Goal: Information Seeking & Learning: Learn about a topic

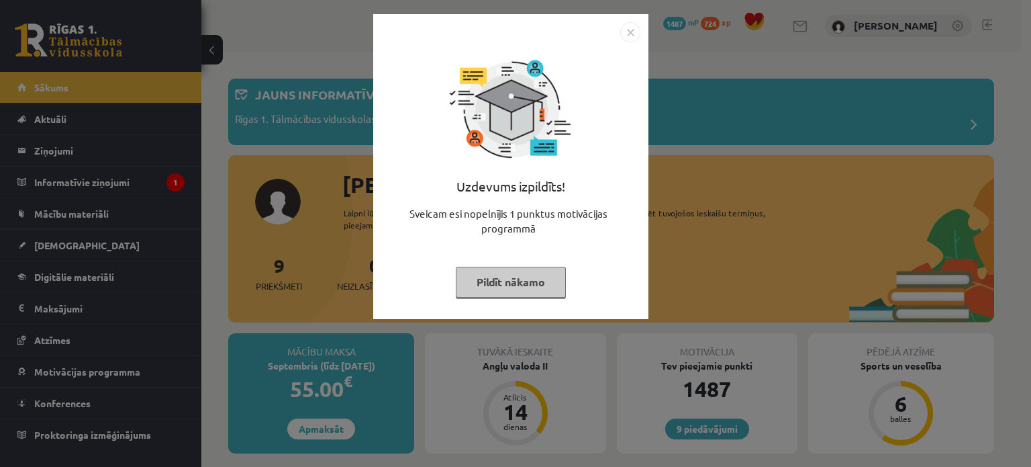
click at [497, 277] on button "Pildīt nākamo" at bounding box center [511, 281] width 110 height 31
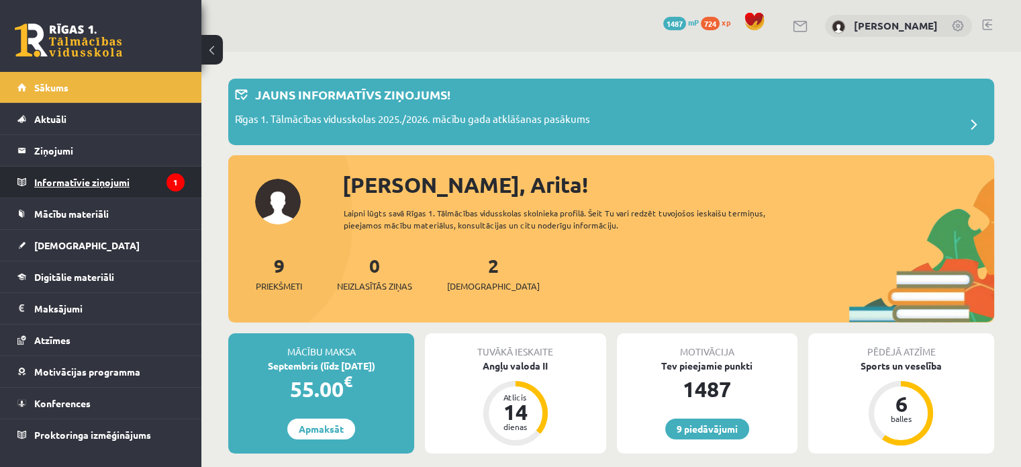
click at [158, 185] on legend "Informatīvie ziņojumi 1" at bounding box center [109, 181] width 150 height 31
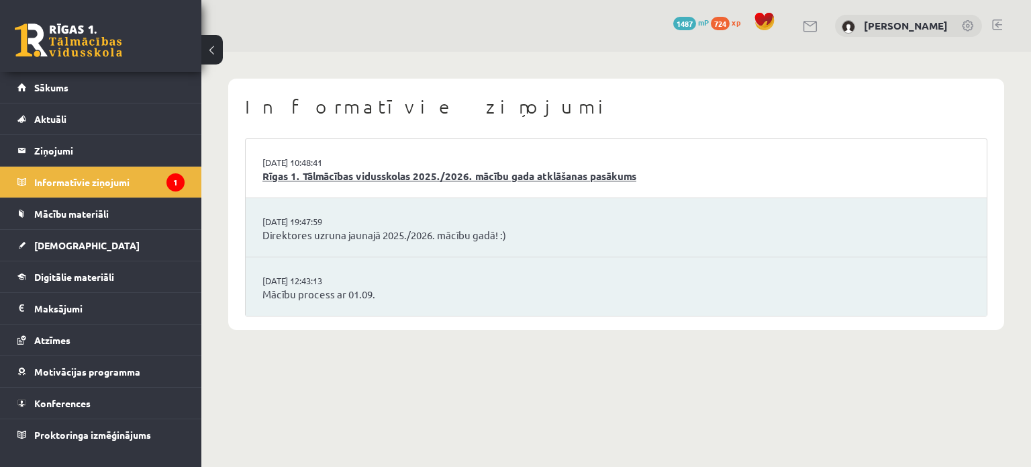
click at [321, 181] on link "Rīgas 1. Tālmācības vidusskolas 2025./2026. mācību gada atklāšanas pasākums" at bounding box center [616, 175] width 708 height 15
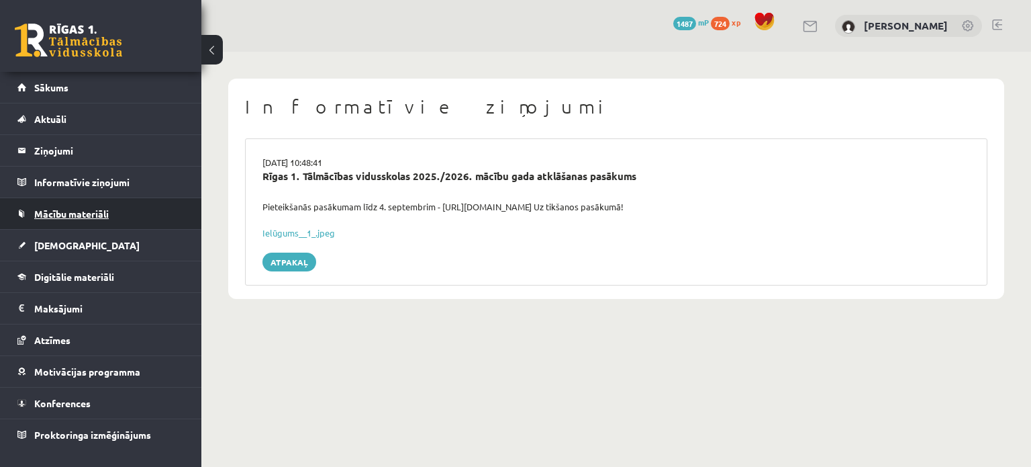
click at [88, 213] on span "Mācību materiāli" at bounding box center [71, 213] width 75 height 12
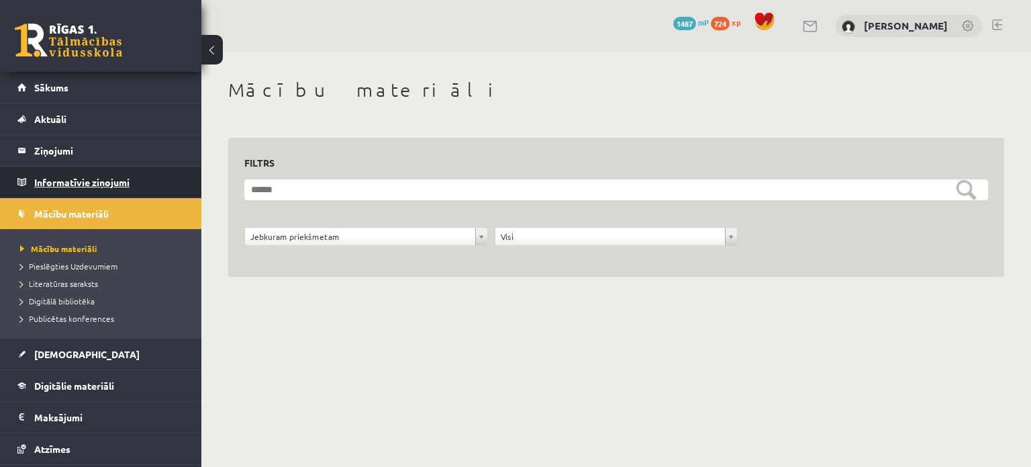
click at [81, 171] on legend "Informatīvie ziņojumi 0" at bounding box center [109, 181] width 150 height 31
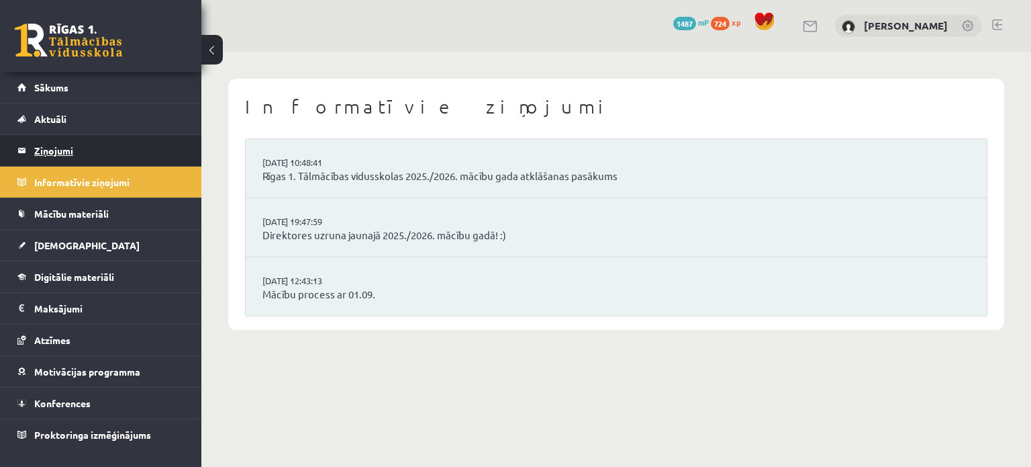
click at [86, 147] on legend "Ziņojumi 0" at bounding box center [109, 150] width 150 height 31
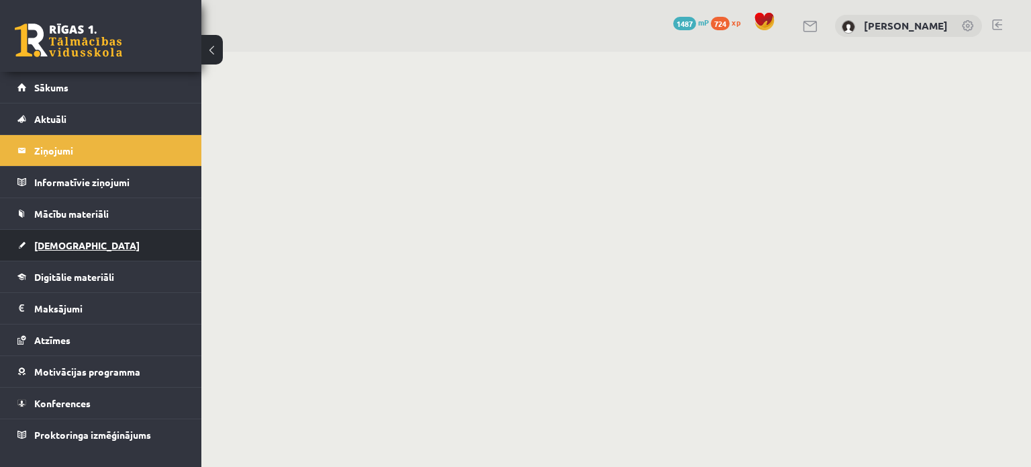
click at [99, 244] on link "[DEMOGRAPHIC_DATA]" at bounding box center [100, 245] width 167 height 31
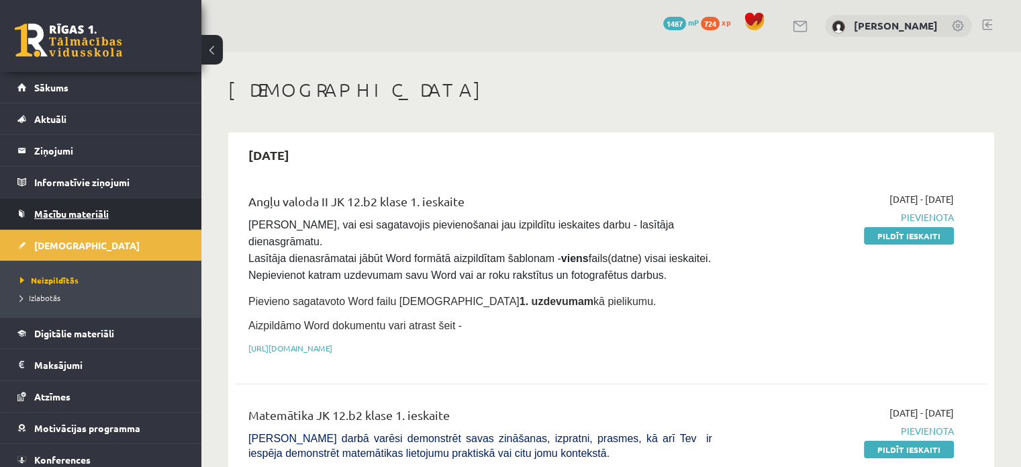
click at [56, 222] on link "Mācību materiāli" at bounding box center [100, 213] width 167 height 31
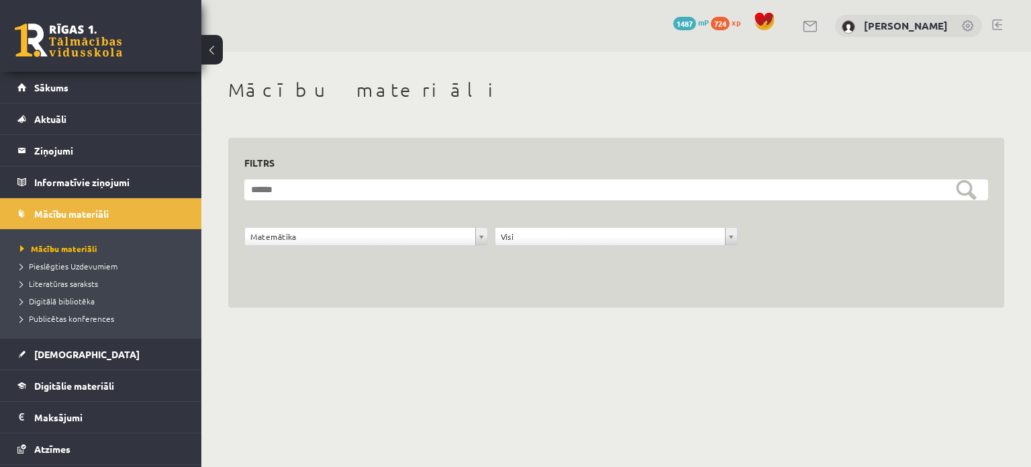
drag, startPoint x: 365, startPoint y: 382, endPoint x: 379, endPoint y: 379, distance: 14.5
click at [379, 379] on body "0 Dāvanas 1487 mP 724 xp Arita Kaņepe Sākums Aktuāli Kā mācīties eSKOLĀ Kontakt…" at bounding box center [515, 233] width 1031 height 467
drag, startPoint x: 379, startPoint y: 379, endPoint x: 428, endPoint y: 450, distance: 86.9
click at [428, 450] on body "0 Dāvanas 1487 mP 724 xp Arita Kaņepe Sākums Aktuāli Kā mācīties eSKOLĀ Kontakt…" at bounding box center [515, 233] width 1031 height 467
click at [430, 448] on body "0 Dāvanas 1487 mP 724 xp Arita Kaņepe Sākums Aktuāli Kā mācīties eSKOLĀ Kontakt…" at bounding box center [515, 233] width 1031 height 467
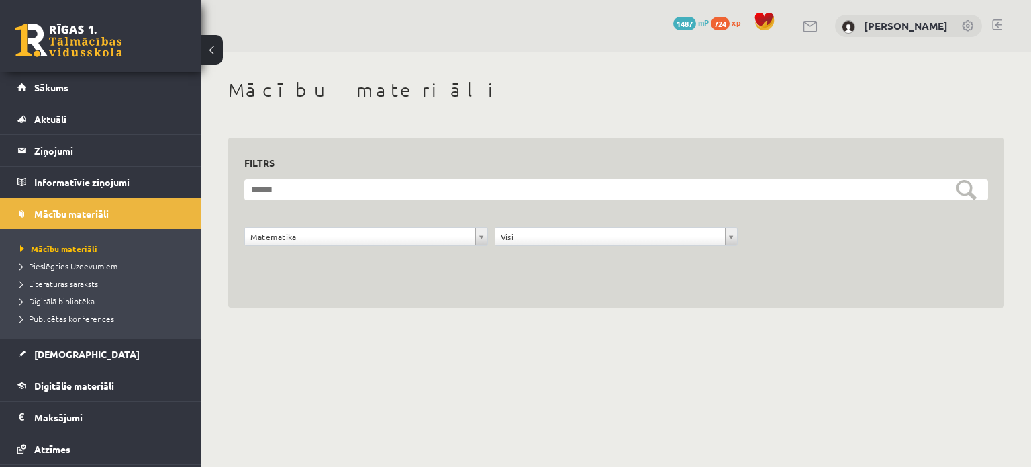
drag, startPoint x: 430, startPoint y: 440, endPoint x: 158, endPoint y: 311, distance: 300.0
click at [429, 440] on body "0 Dāvanas 1487 mP 724 xp Arita Kaņepe Sākums Aktuāli Kā mācīties eSKOLĀ Kontakt…" at bounding box center [515, 233] width 1031 height 467
click at [59, 321] on span "Publicētas konferences" at bounding box center [67, 318] width 94 height 11
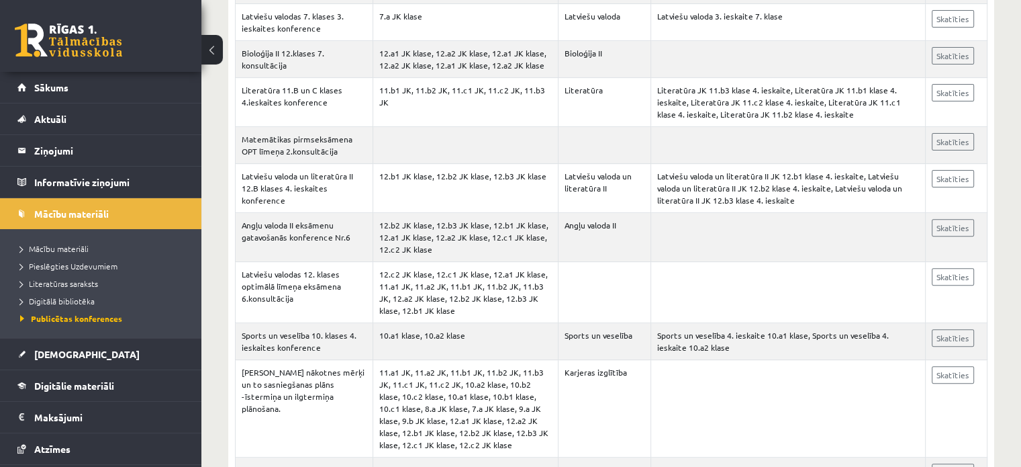
scroll to position [5571, 0]
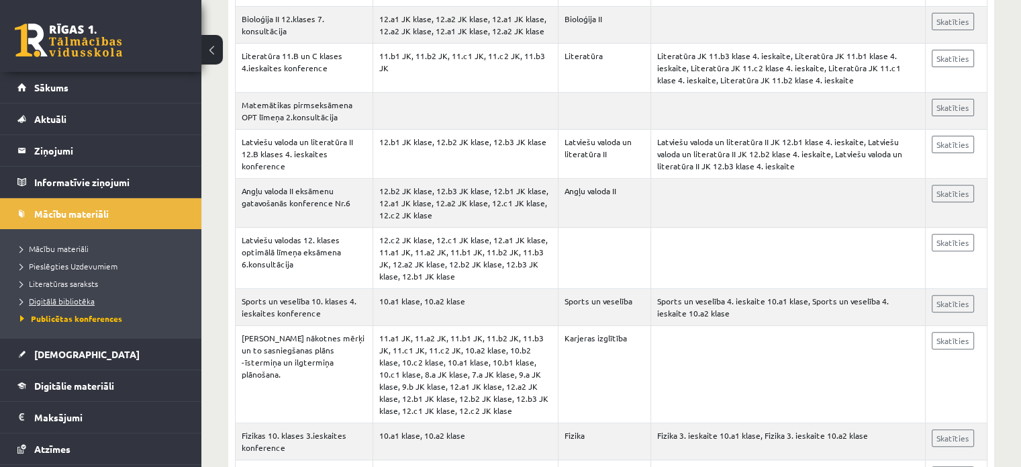
click at [37, 295] on link "Digitālā bibliotēka" at bounding box center [104, 301] width 168 height 12
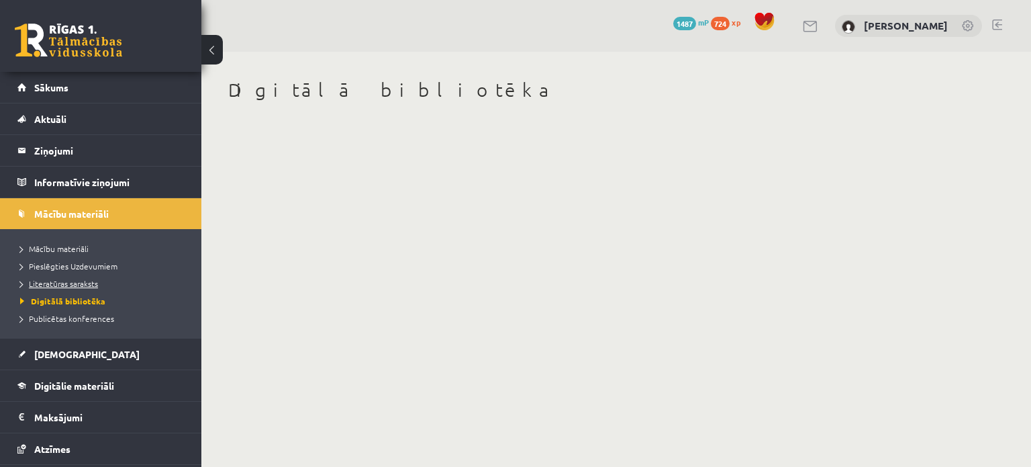
click at [97, 284] on span "Literatūras saraksts" at bounding box center [59, 283] width 78 height 11
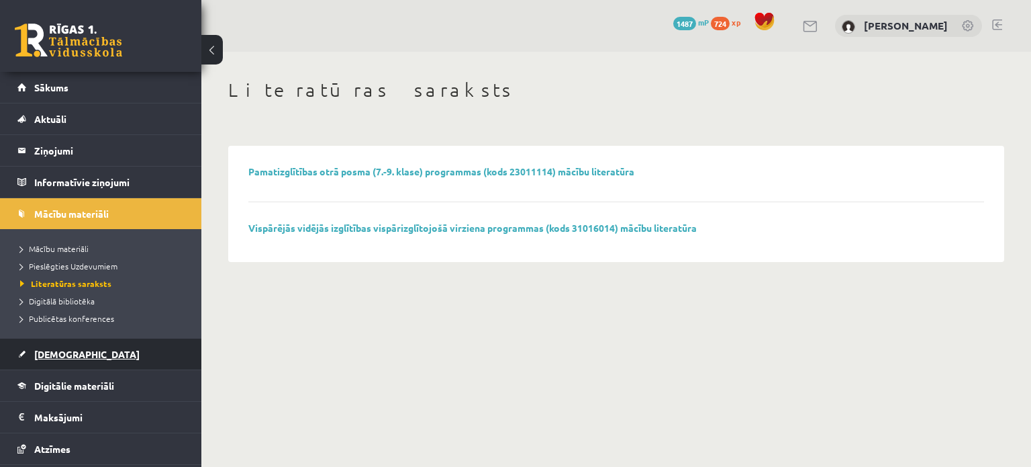
click at [125, 362] on link "[DEMOGRAPHIC_DATA]" at bounding box center [100, 353] width 167 height 31
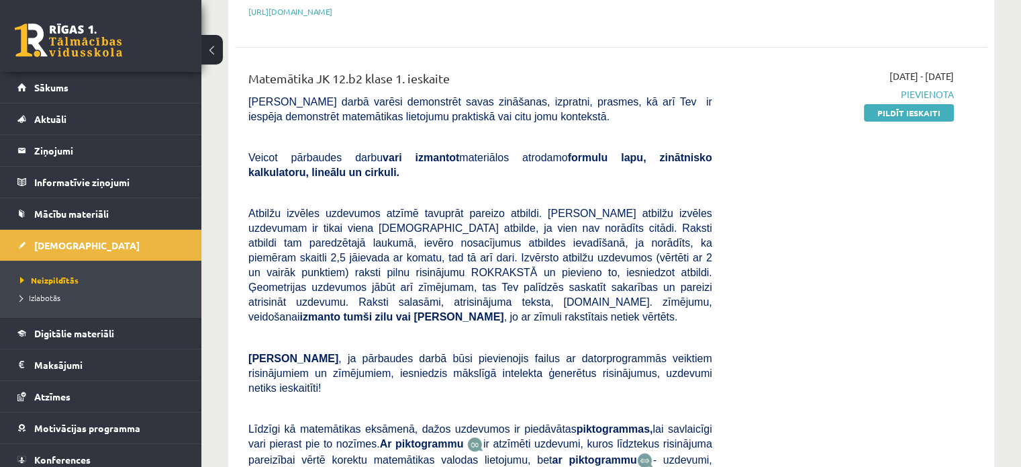
scroll to position [336, 0]
click at [90, 335] on span "Digitālie materiāli" at bounding box center [74, 333] width 80 height 12
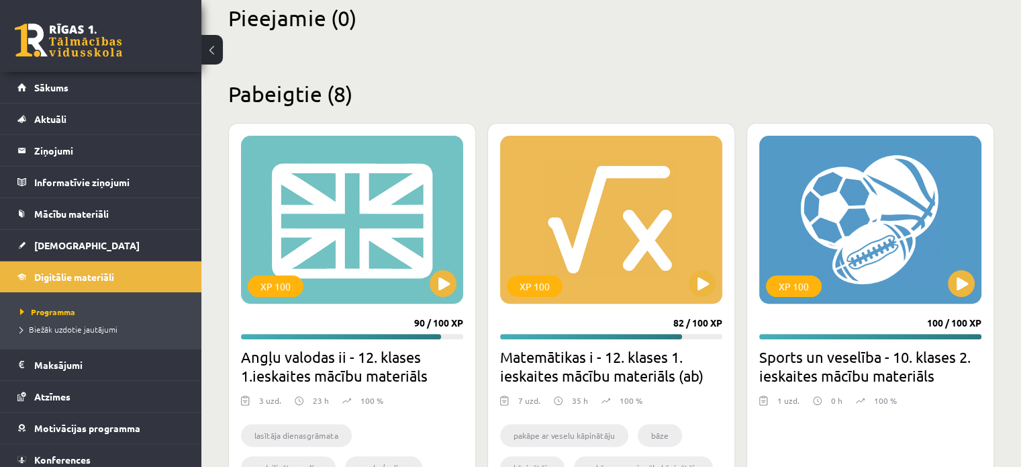
drag, startPoint x: 534, startPoint y: 293, endPoint x: 583, endPoint y: 340, distance: 67.4
click at [583, 340] on div "XP 100 82 / 100 XP Matemātikas i - 12. klases 1. ieskaites mācību materiāls (ab…" at bounding box center [611, 330] width 248 height 414
drag, startPoint x: 542, startPoint y: 293, endPoint x: 513, endPoint y: 364, distance: 77.0
click at [494, 376] on div "XP 100 82 / 100 XP Matemātikas i - 12. klases 1. ieskaites mācību materiāls (ab…" at bounding box center [611, 330] width 248 height 414
drag, startPoint x: 712, startPoint y: 275, endPoint x: 635, endPoint y: 309, distance: 84.7
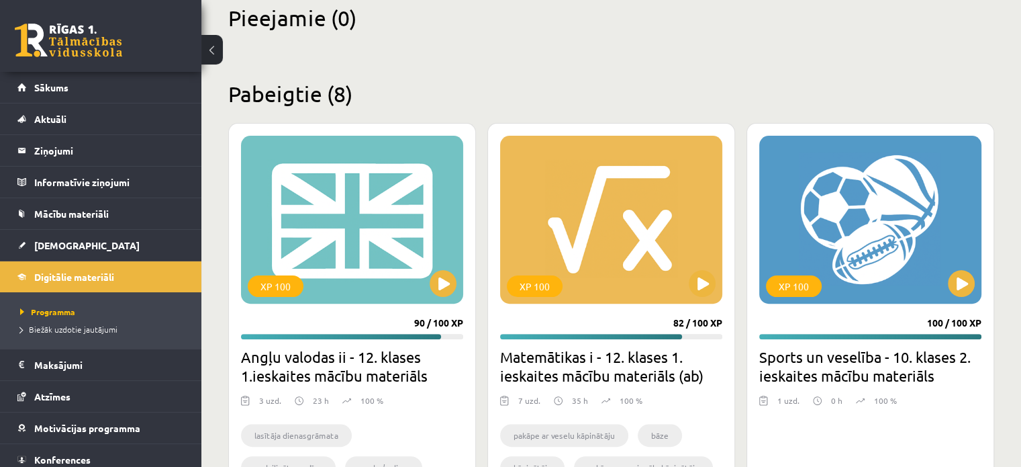
click at [635, 309] on div "XP 100 82 / 100 XP Matemātikas i - 12. klases 1. ieskaites mācību materiāls (ab…" at bounding box center [611, 330] width 248 height 414
drag, startPoint x: 635, startPoint y: 309, endPoint x: 644, endPoint y: 228, distance: 82.4
click at [640, 220] on div "XP 100 82 / 100 XP Matemātikas i - 12. klases 1. ieskaites mācību materiāls (ab…" at bounding box center [611, 330] width 248 height 414
click at [620, 297] on div "XP 100" at bounding box center [611, 220] width 222 height 168
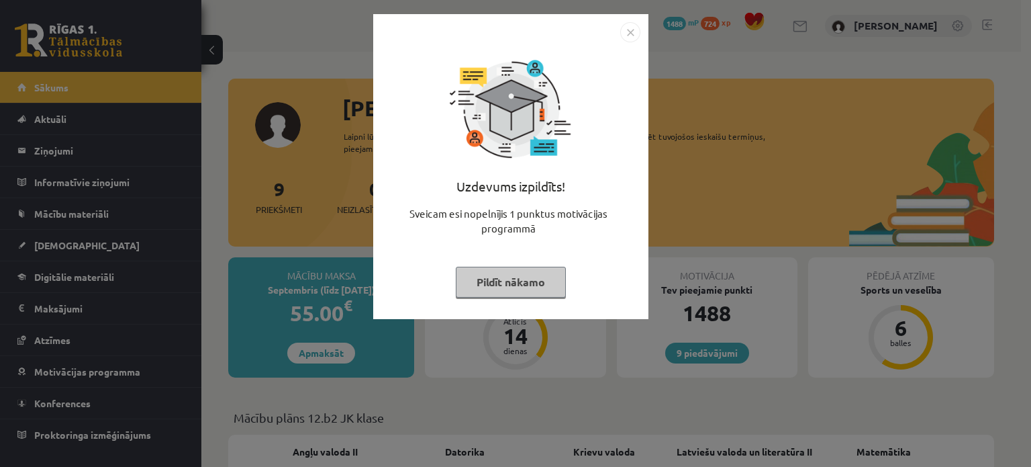
click at [524, 284] on button "Pildīt nākamo" at bounding box center [511, 281] width 110 height 31
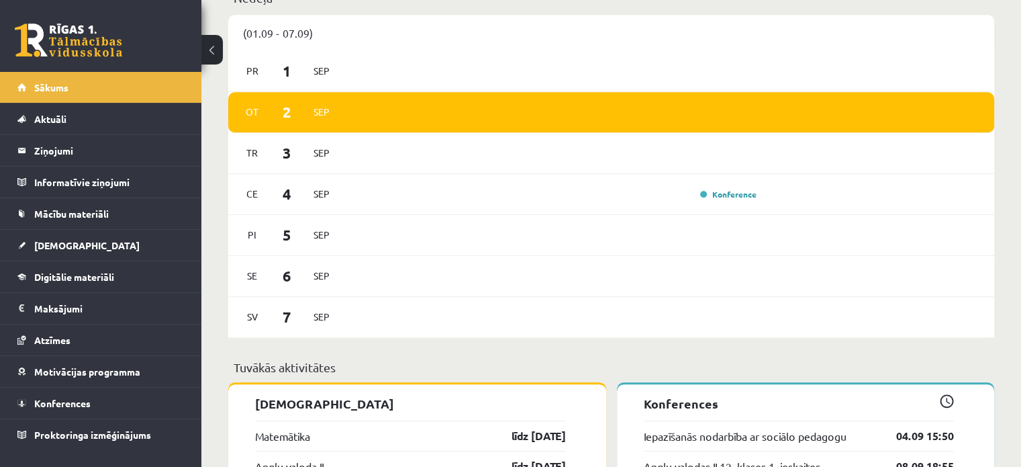
scroll to position [738, 0]
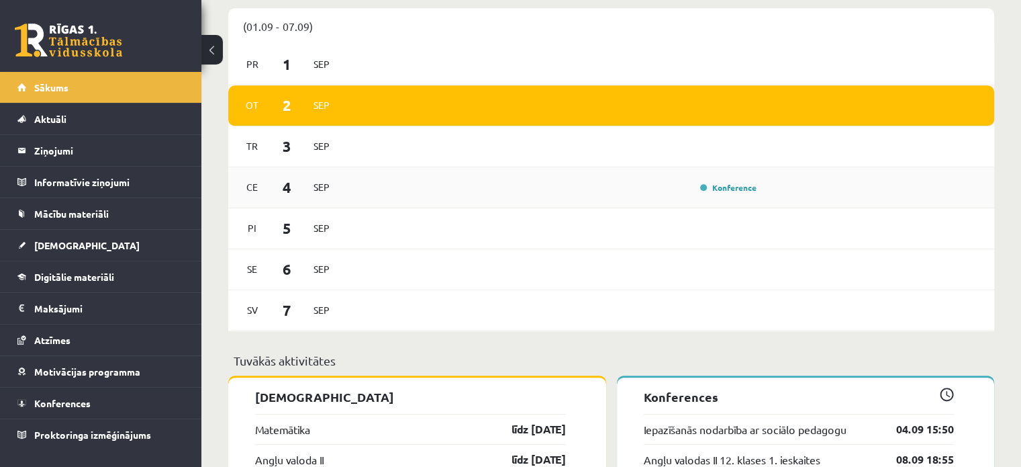
click at [518, 194] on div "Konference" at bounding box center [554, 187] width 416 height 15
click at [537, 190] on div "Konference" at bounding box center [554, 187] width 416 height 15
click at [278, 184] on span "4" at bounding box center [287, 187] width 42 height 22
click at [60, 397] on span "Konferences" at bounding box center [62, 403] width 56 height 12
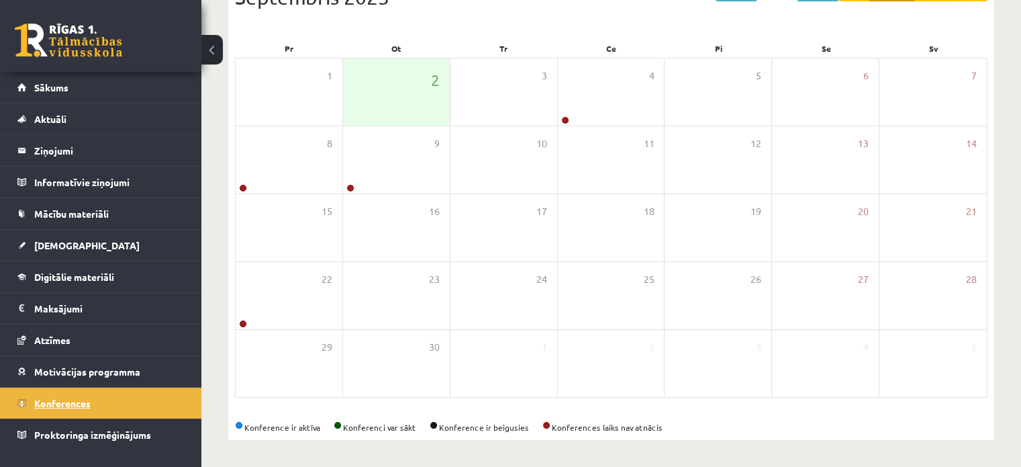
scroll to position [174, 0]
click at [91, 374] on span "Motivācijas programma" at bounding box center [87, 371] width 106 height 12
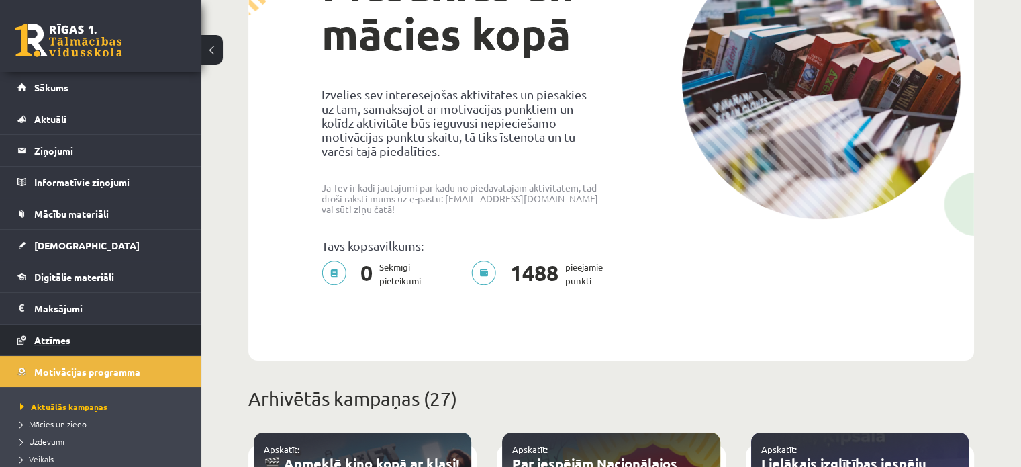
click at [96, 342] on link "Atzīmes" at bounding box center [100, 339] width 167 height 31
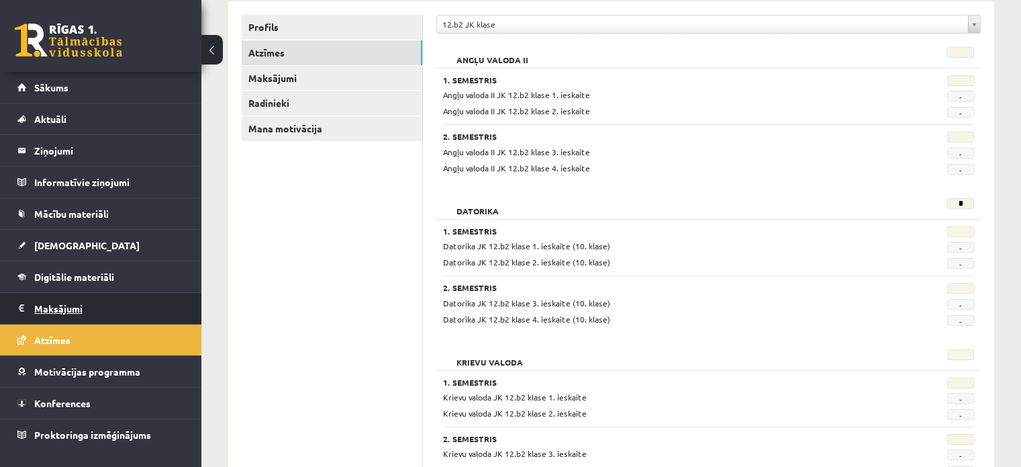
click at [89, 308] on legend "Maksājumi 0" at bounding box center [109, 308] width 150 height 31
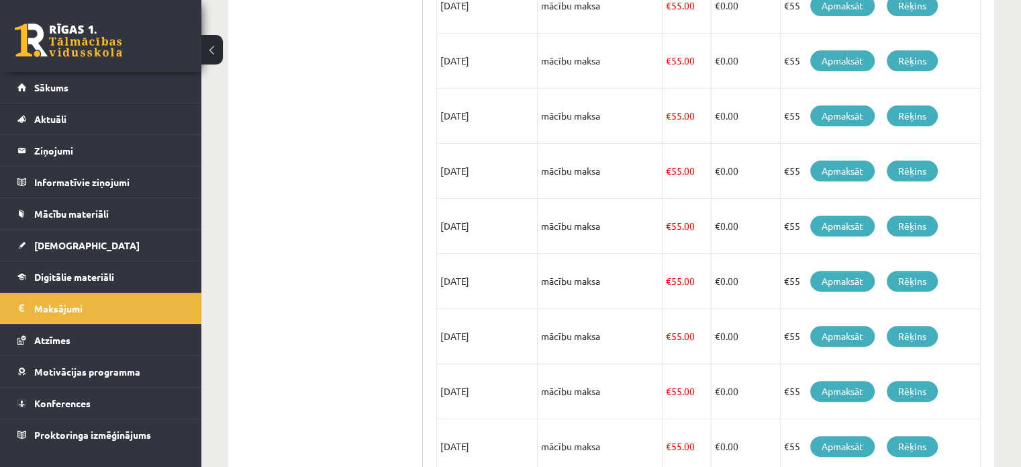
scroll to position [214, 0]
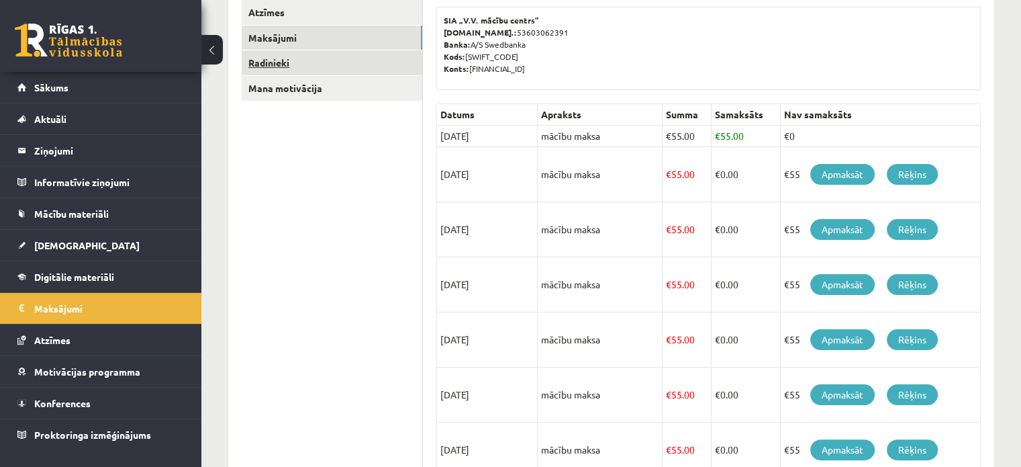
click at [320, 75] on link "Radinieki" at bounding box center [332, 62] width 181 height 25
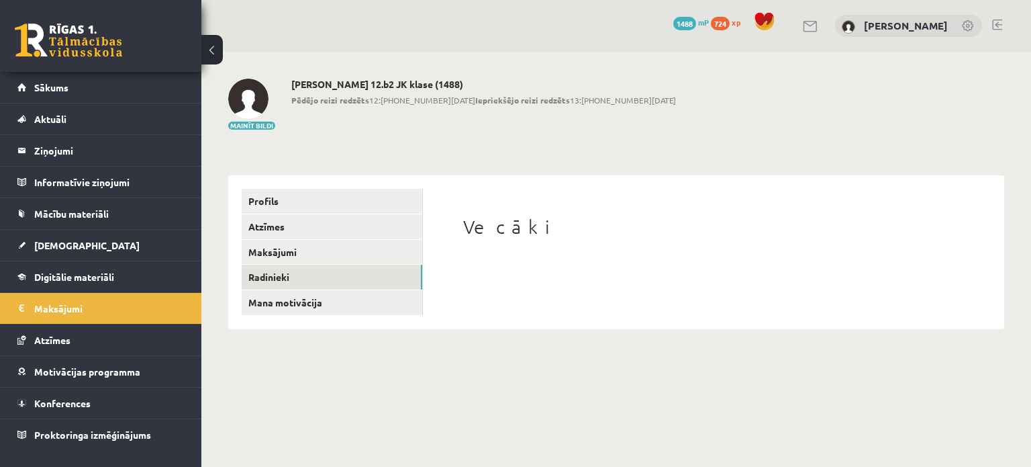
drag, startPoint x: 506, startPoint y: 256, endPoint x: 524, endPoint y: 236, distance: 27.2
click at [516, 242] on div "Vecāki" at bounding box center [713, 251] width 554 height 125
drag, startPoint x: 524, startPoint y: 236, endPoint x: 505, endPoint y: 244, distance: 20.1
click at [505, 244] on div "Vecāki" at bounding box center [713, 251] width 554 height 125
click at [48, 352] on link "Atzīmes" at bounding box center [100, 339] width 167 height 31
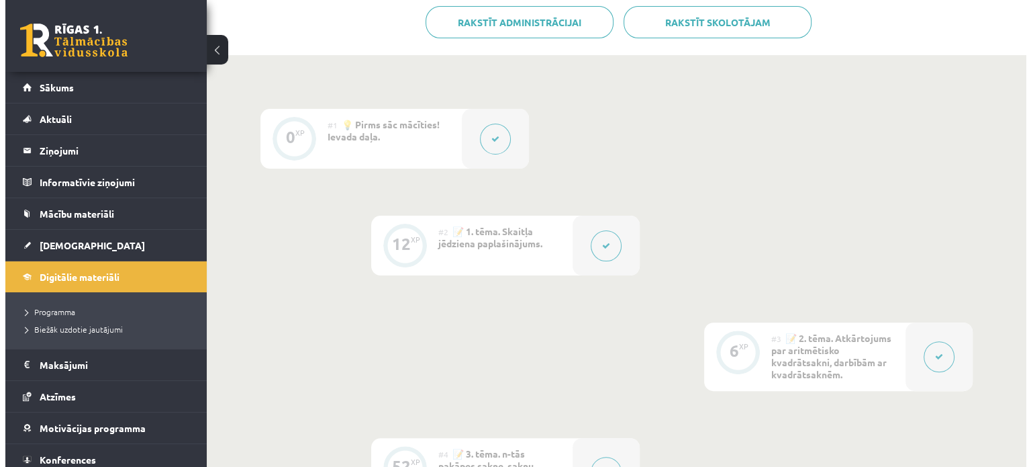
scroll to position [336, 0]
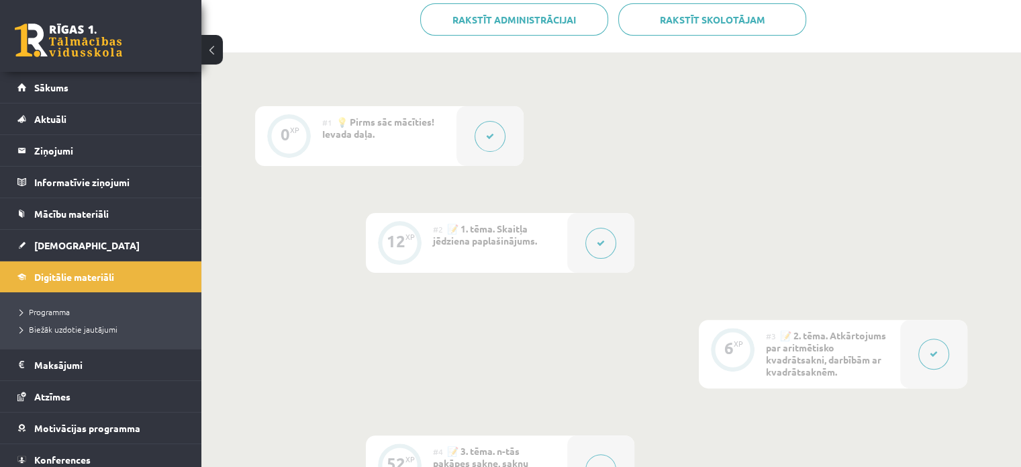
click at [477, 136] on button at bounding box center [490, 136] width 31 height 31
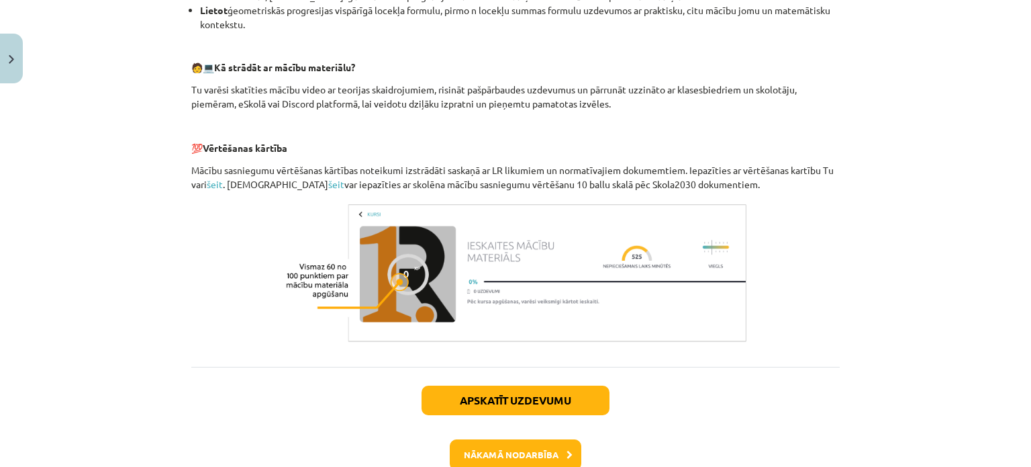
scroll to position [654, 0]
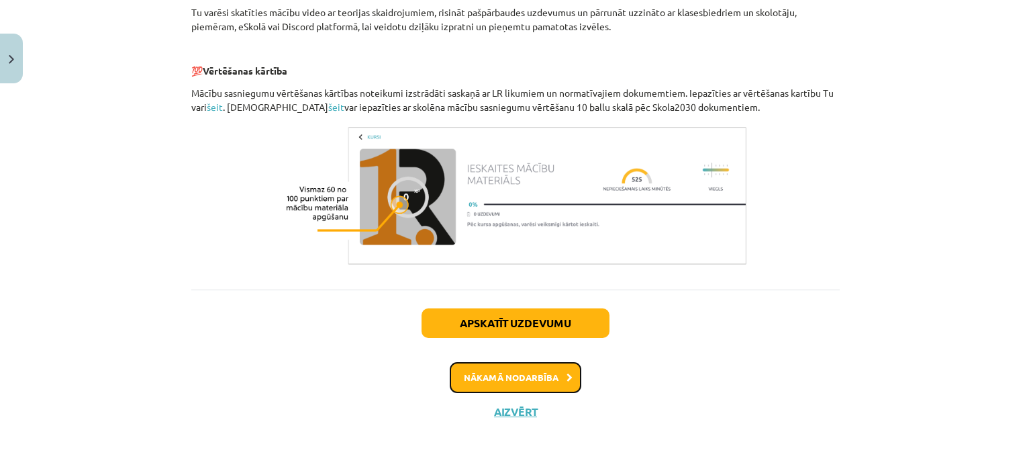
click at [477, 379] on button "Nākamā nodarbība" at bounding box center [516, 377] width 132 height 31
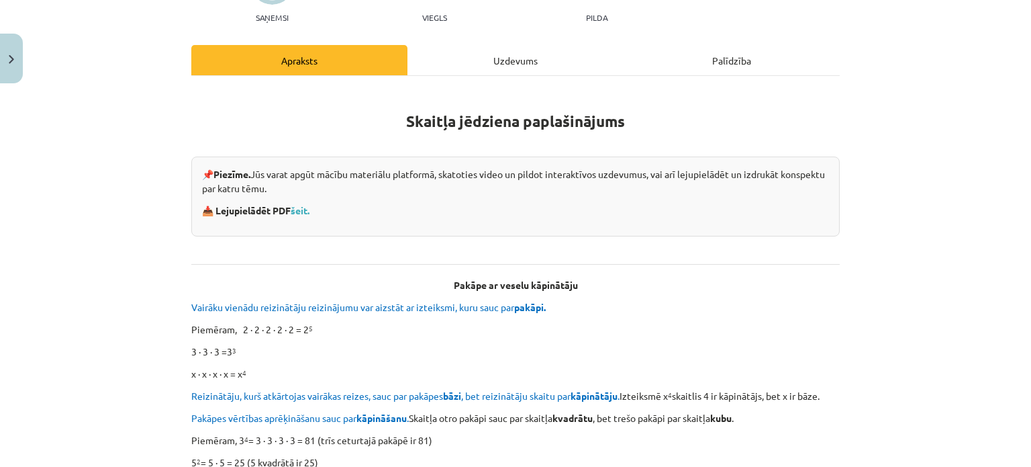
scroll to position [168, 0]
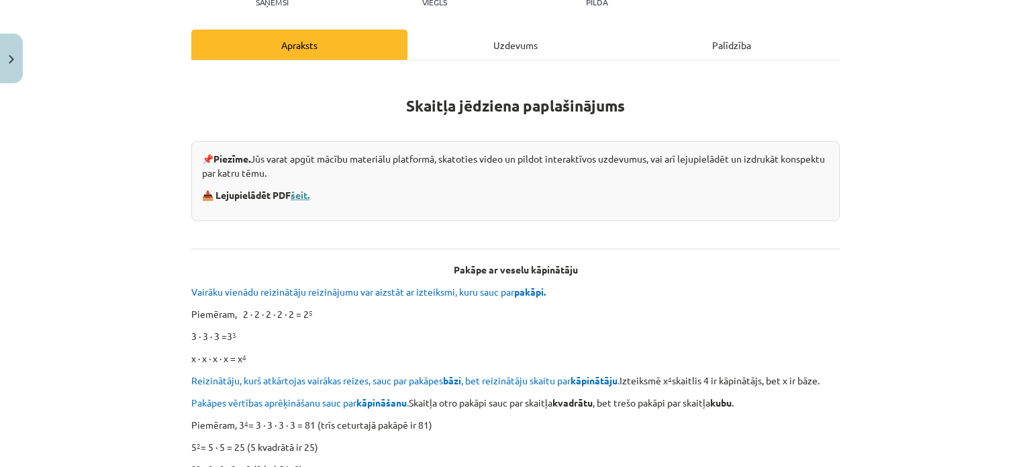
click at [303, 191] on link "šeit." at bounding box center [300, 195] width 19 height 12
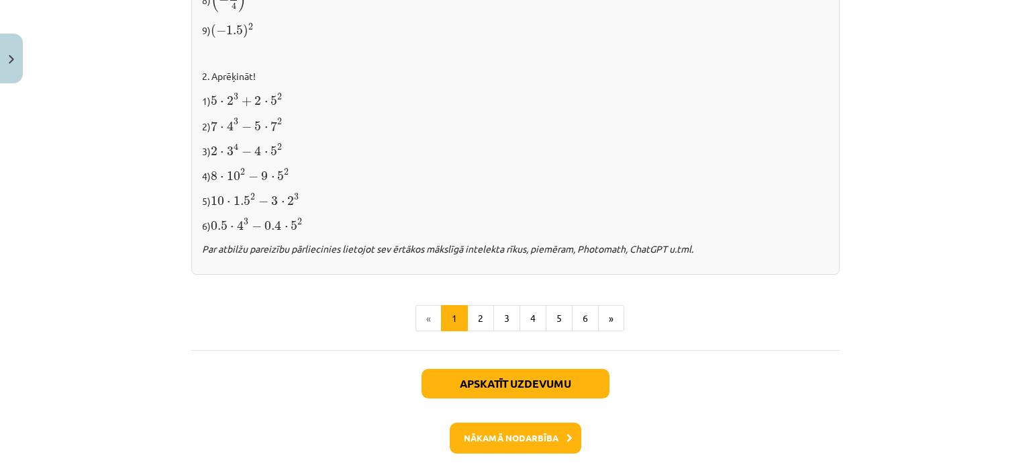
scroll to position [1443, 0]
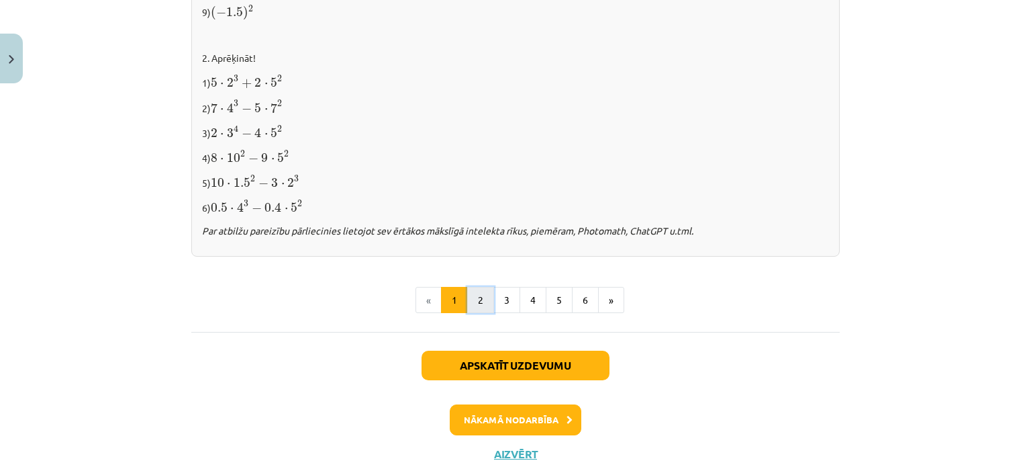
click at [487, 302] on button "2" at bounding box center [480, 300] width 27 height 27
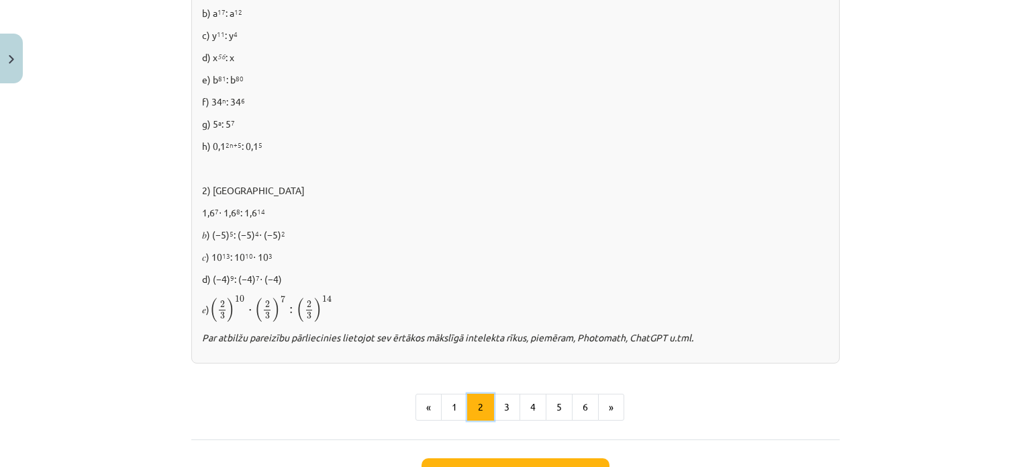
scroll to position [911, 0]
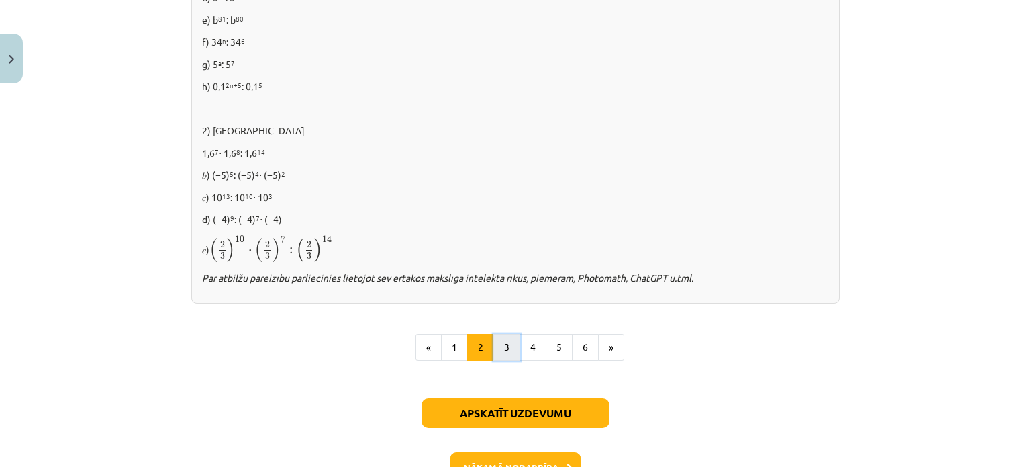
click at [498, 340] on button "3" at bounding box center [506, 347] width 27 height 27
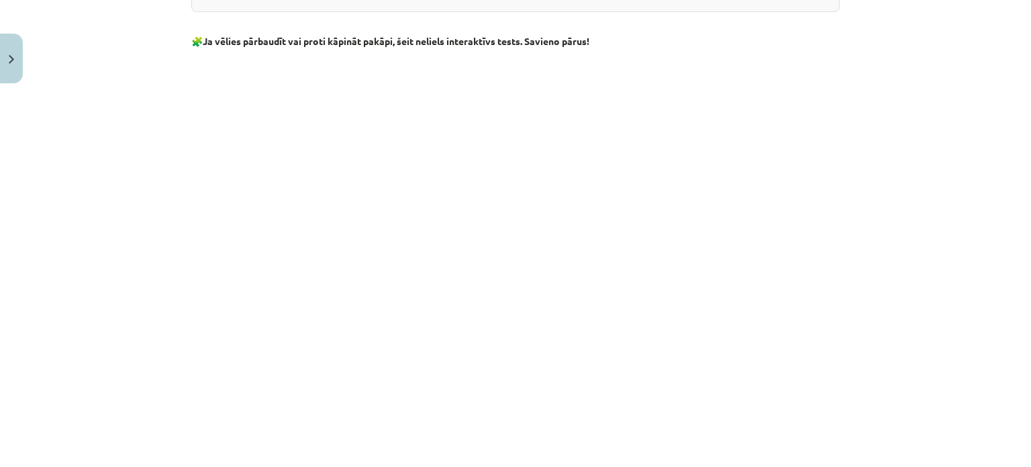
scroll to position [1045, 0]
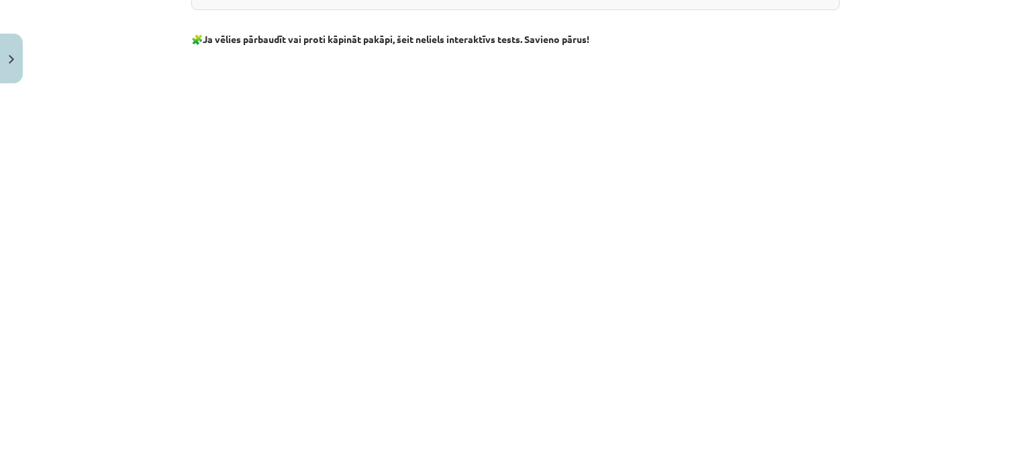
click at [872, 195] on div "Mācību tēma: Matemātikas i - 12. klases 1. ieskaites mācību materiāls (ab) #2 📝…" at bounding box center [515, 233] width 1031 height 467
drag, startPoint x: 872, startPoint y: 195, endPoint x: 832, endPoint y: 170, distance: 47.1
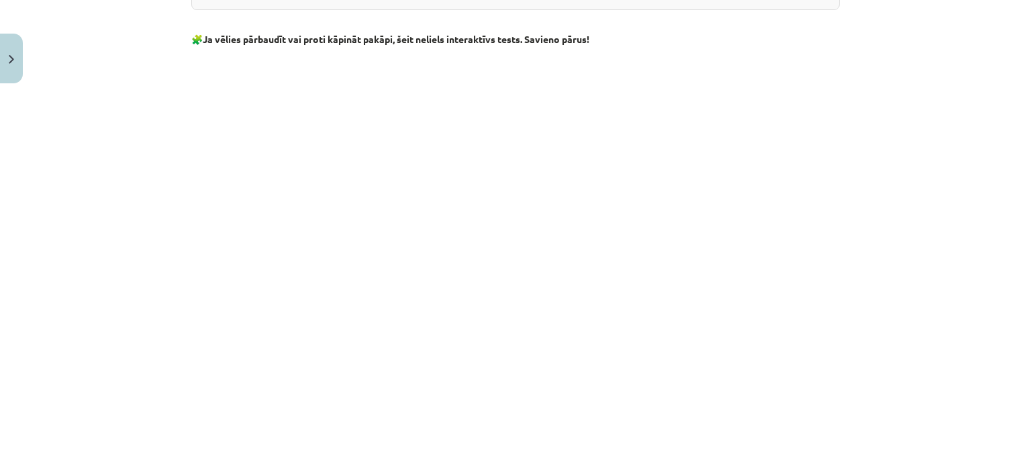
click at [862, 183] on div "Mācību tēma: Matemātikas i - 12. klases 1. ieskaites mācību materiāls (ab) #2 📝…" at bounding box center [515, 233] width 1031 height 467
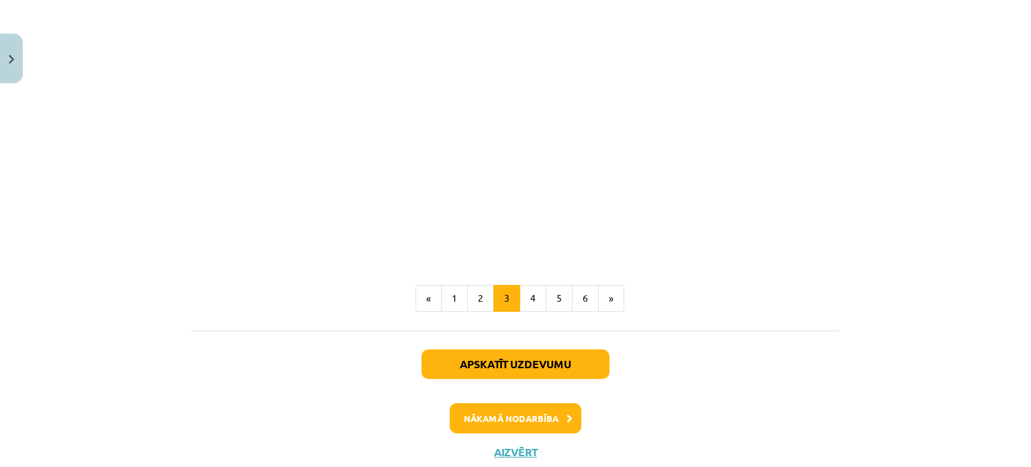
scroll to position [1270, 0]
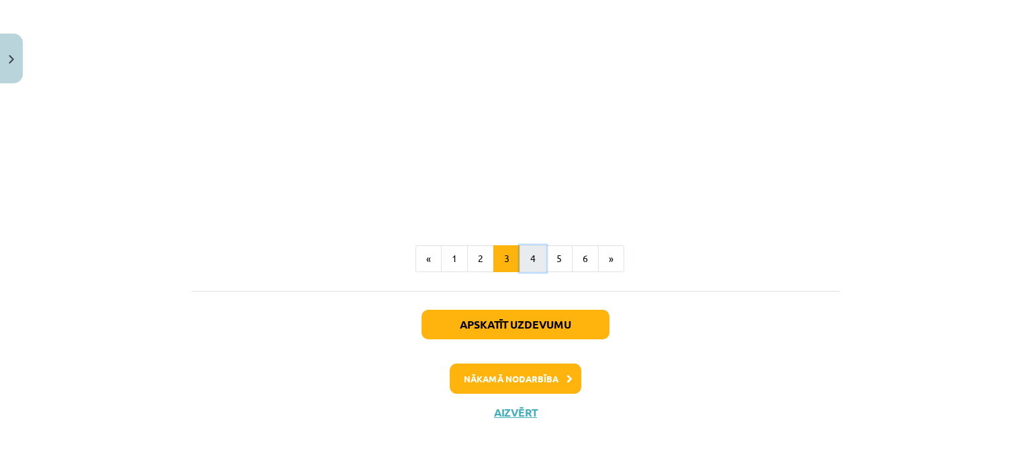
click at [526, 245] on button "4" at bounding box center [533, 258] width 27 height 27
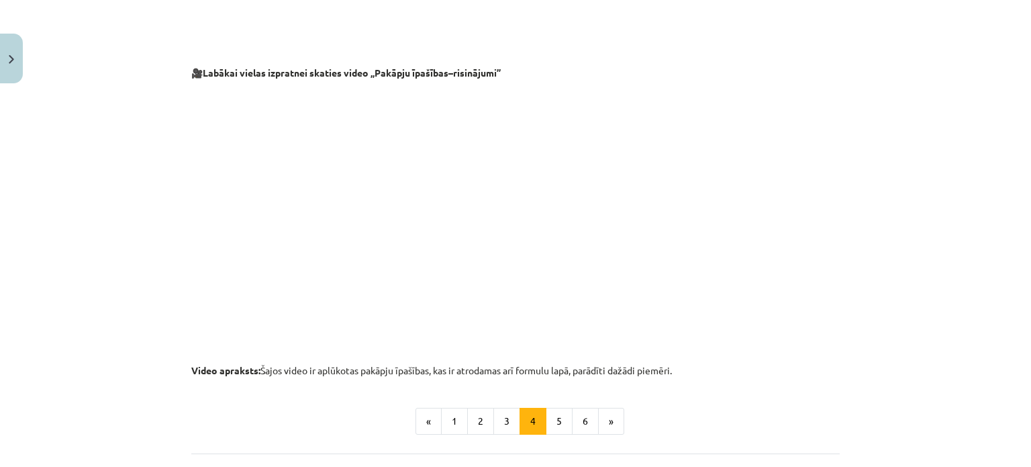
scroll to position [1112, 0]
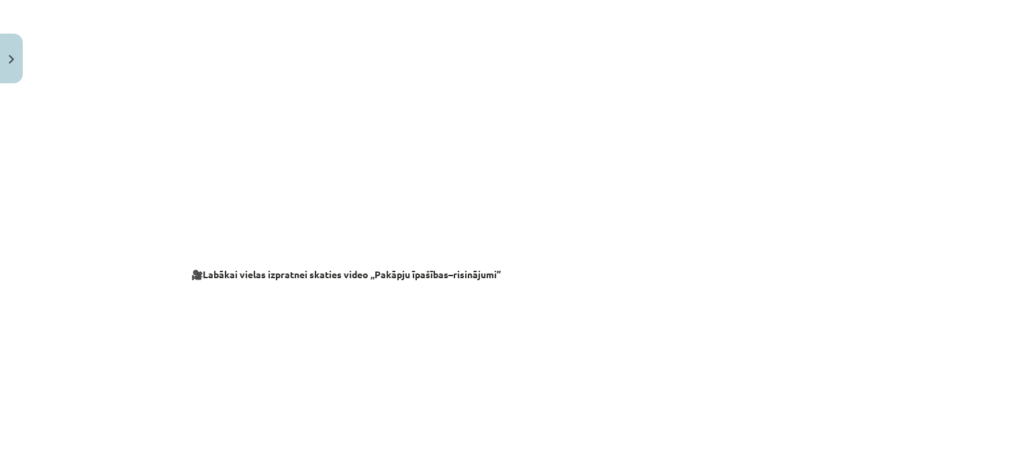
click at [799, 225] on p at bounding box center [515, 114] width 648 height 245
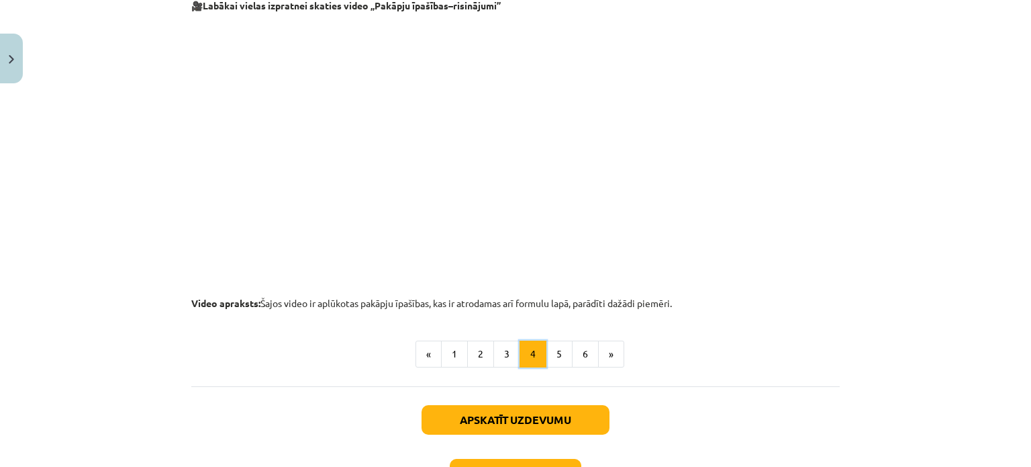
click at [539, 350] on button "4" at bounding box center [533, 353] width 27 height 27
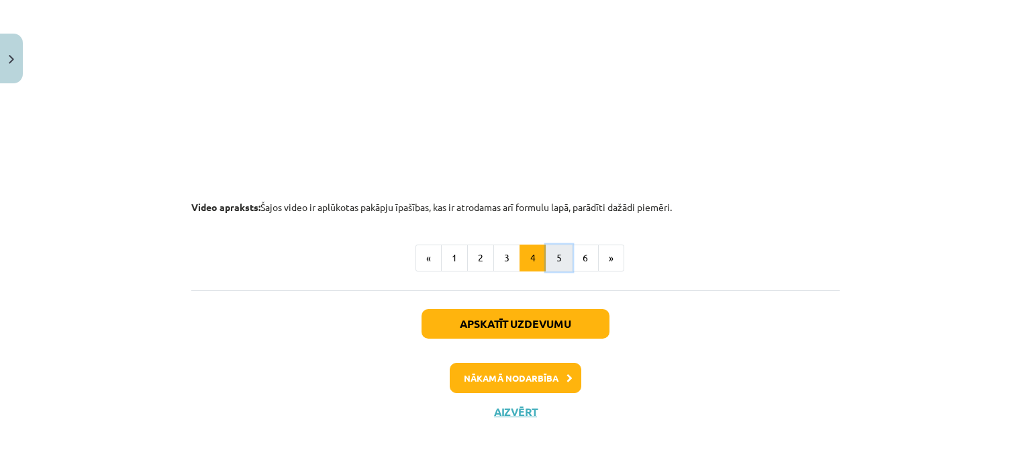
click at [549, 258] on button "5" at bounding box center [559, 257] width 27 height 27
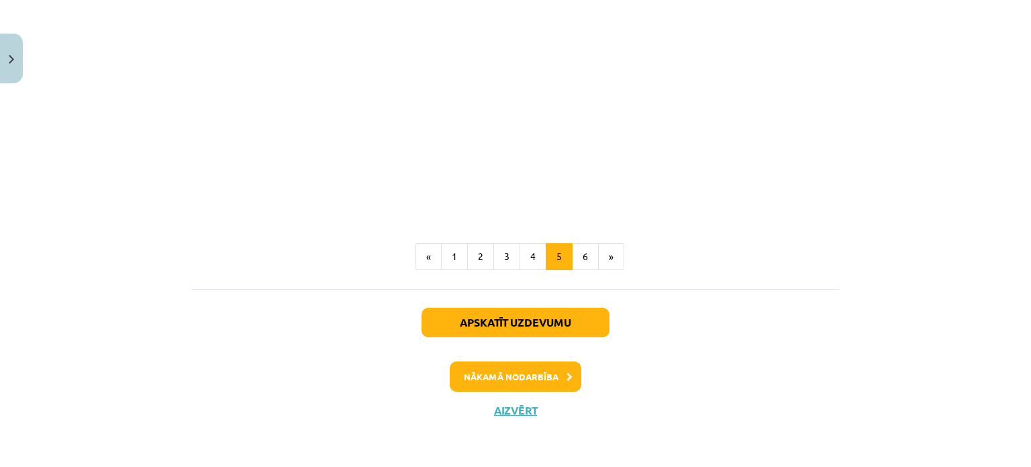
scroll to position [1661, 0]
click at [581, 257] on button "6" at bounding box center [585, 256] width 27 height 27
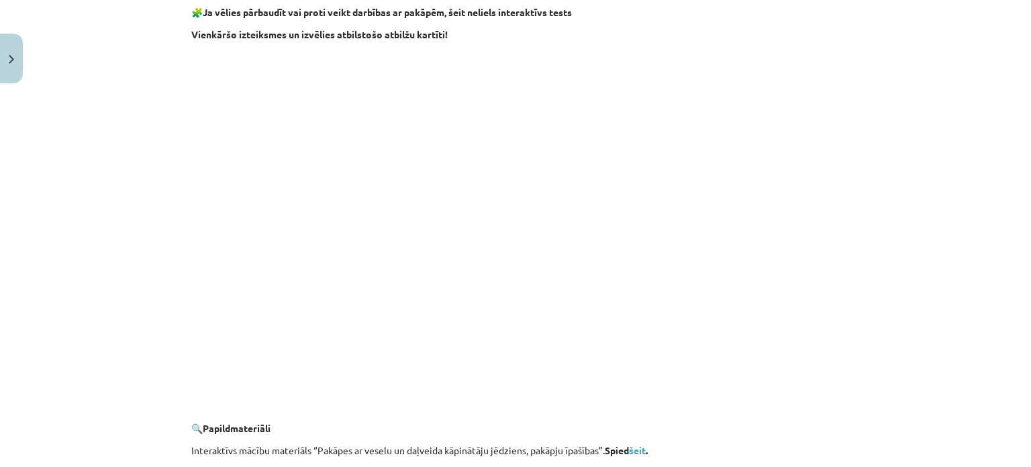
scroll to position [1354, 0]
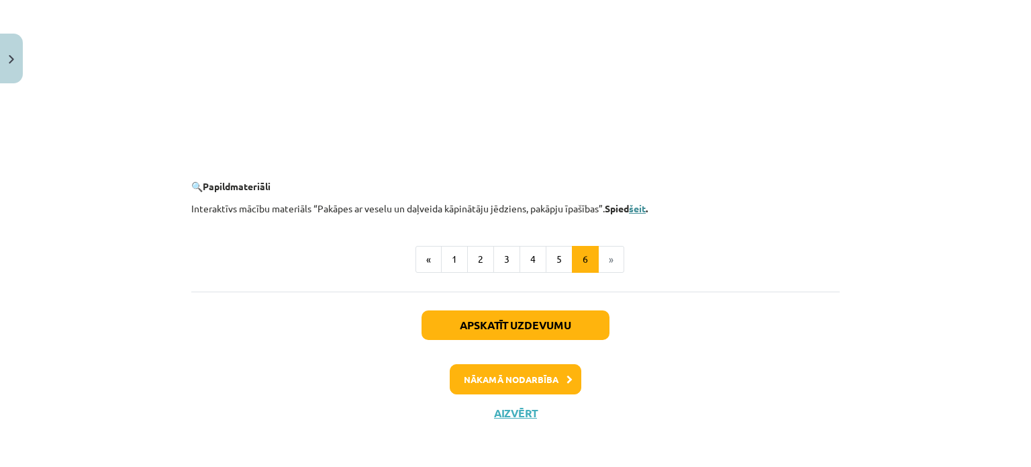
click at [640, 209] on link "šeit" at bounding box center [637, 208] width 17 height 12
click at [549, 260] on button "5" at bounding box center [559, 259] width 27 height 27
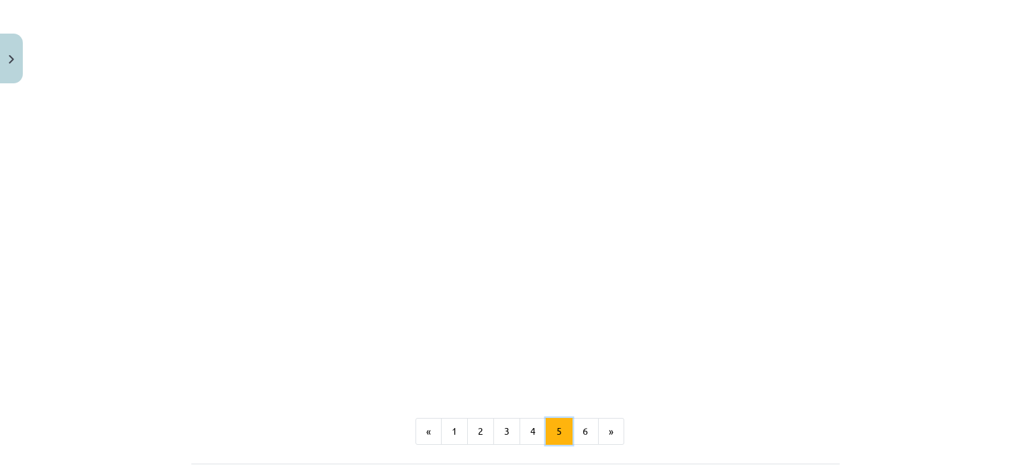
scroll to position [1661, 0]
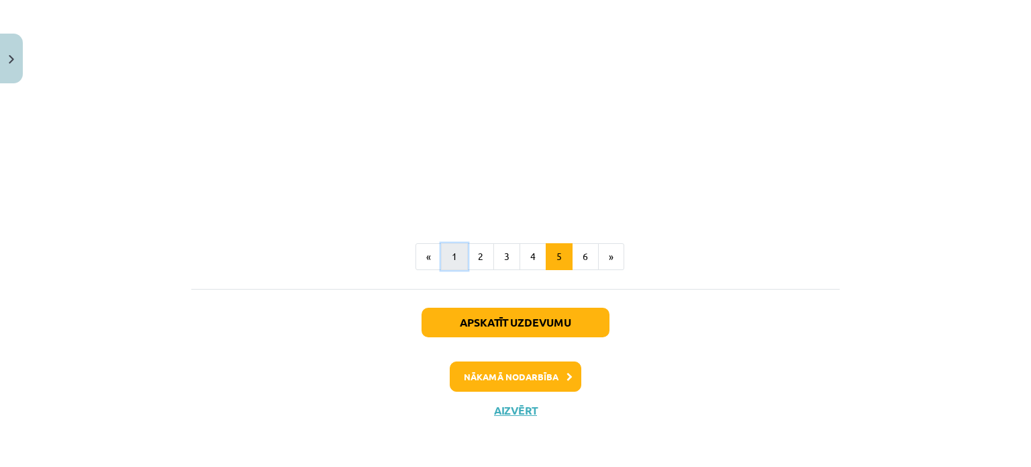
click at [458, 254] on button "1" at bounding box center [454, 256] width 27 height 27
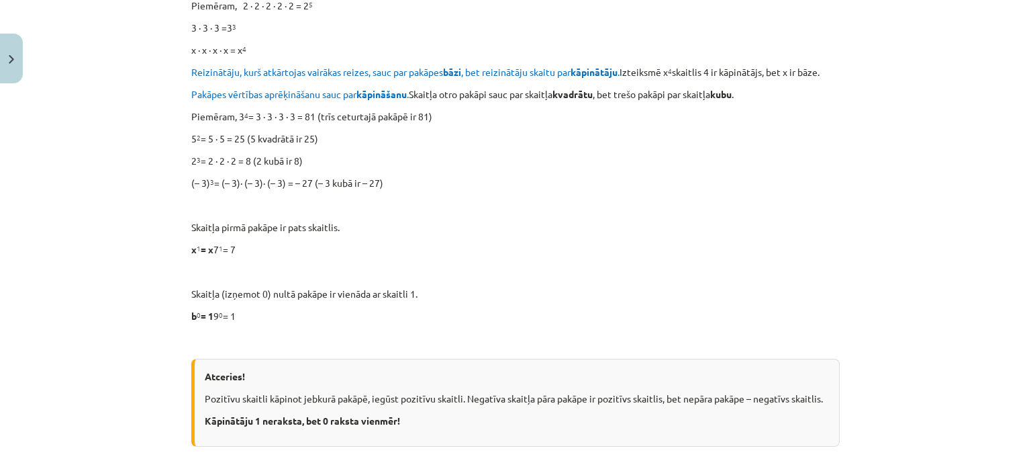
scroll to position [374, 0]
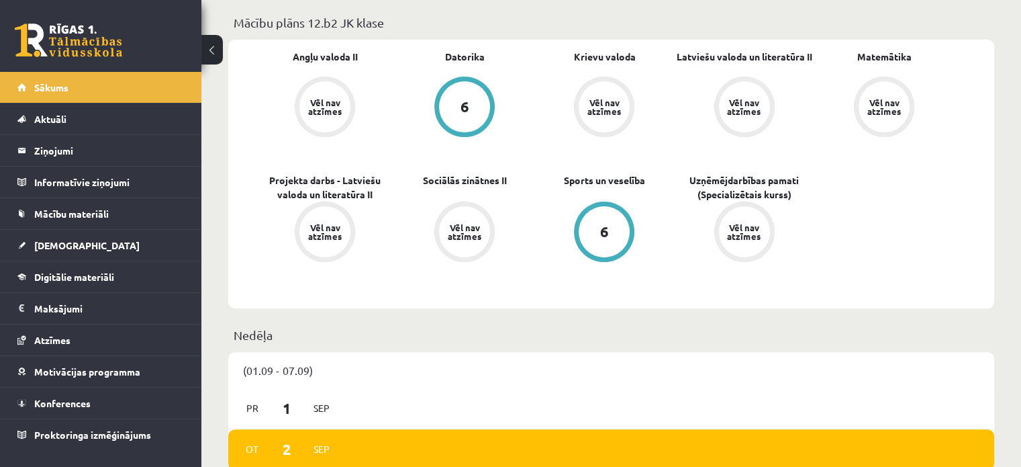
scroll to position [403, 0]
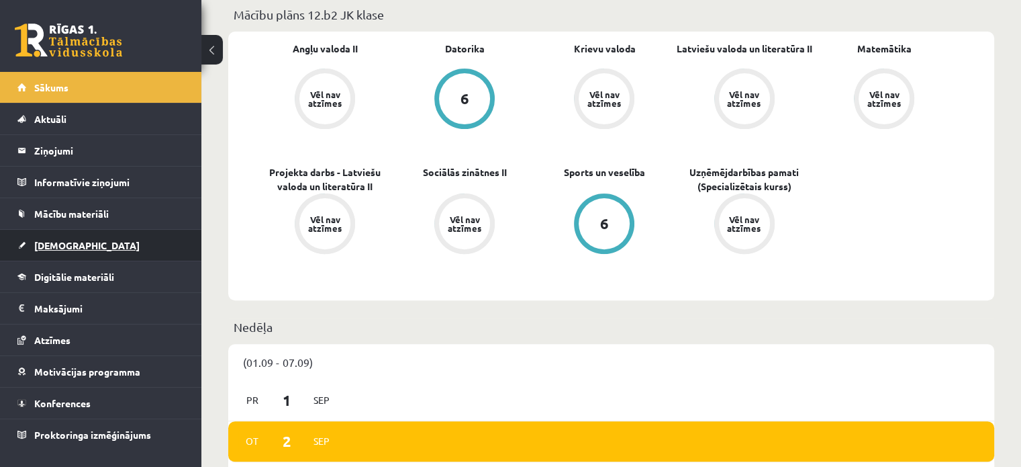
click at [48, 239] on span "[DEMOGRAPHIC_DATA]" at bounding box center [86, 245] width 105 height 12
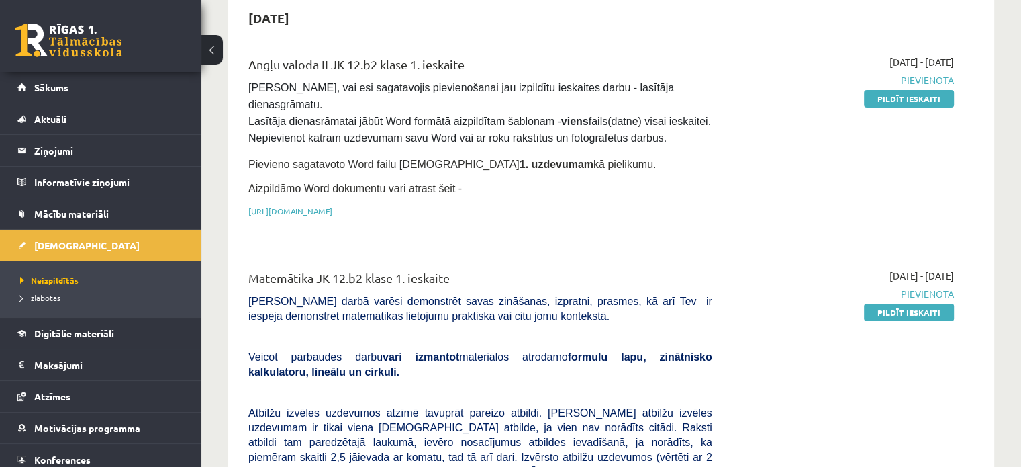
scroll to position [134, 0]
